Goal: Task Accomplishment & Management: Complete application form

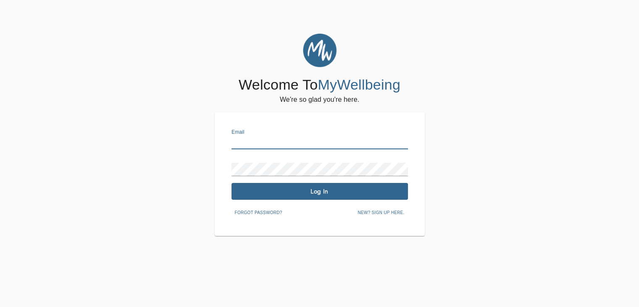
type input "[EMAIL_ADDRESS][DOMAIN_NAME]"
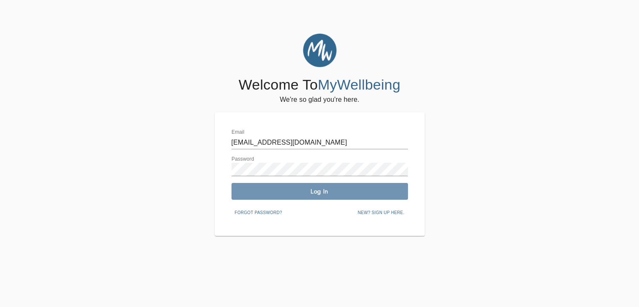
click at [283, 189] on span "Log In" at bounding box center [320, 191] width 170 height 8
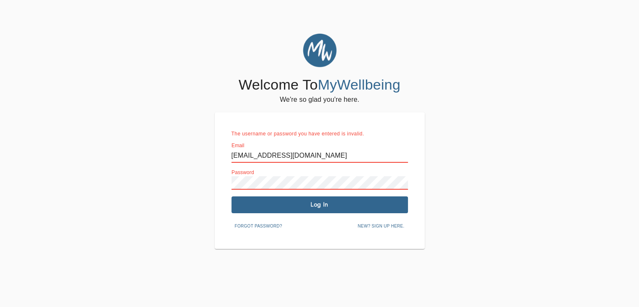
click at [385, 227] on span "New? Sign up here." at bounding box center [381, 226] width 47 height 8
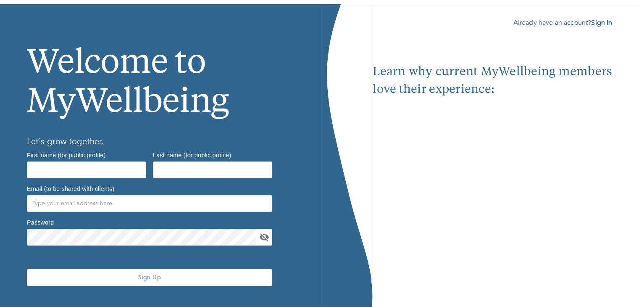
scroll to position [42, 0]
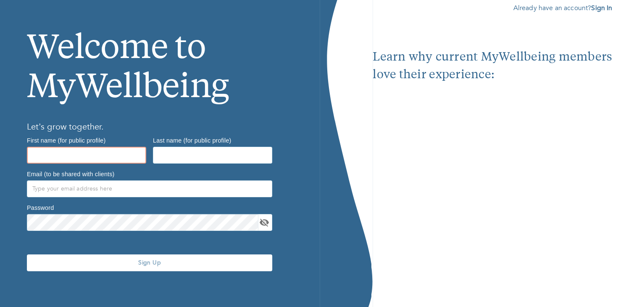
click at [94, 160] on input "text" at bounding box center [86, 155] width 119 height 17
